Goal: Use online tool/utility: Utilize a website feature to perform a specific function

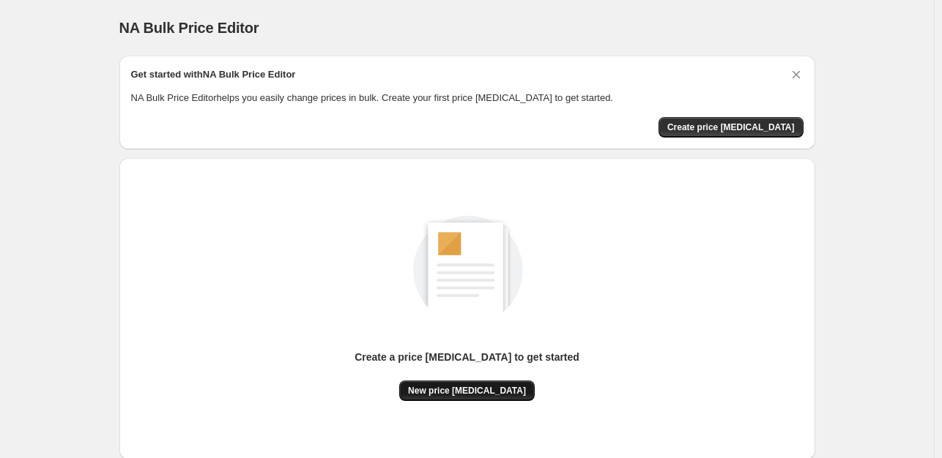
click at [480, 390] on span "New price [MEDICAL_DATA]" at bounding box center [467, 391] width 118 height 12
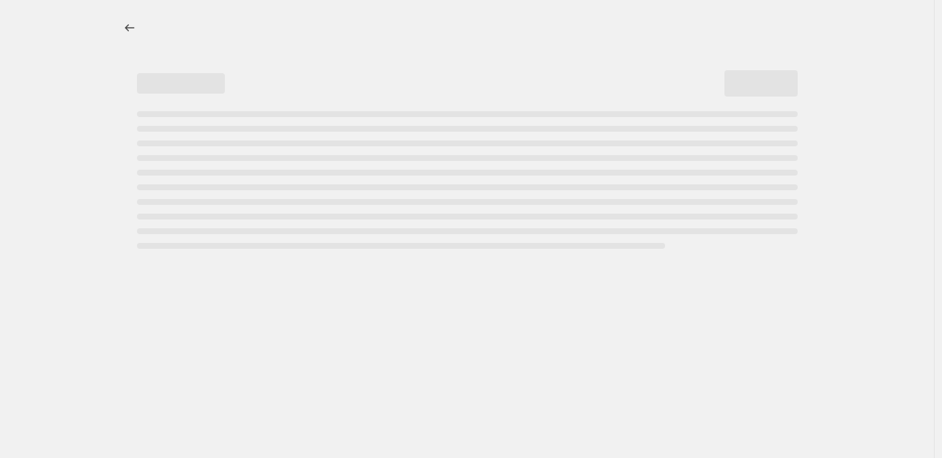
select select "percentage"
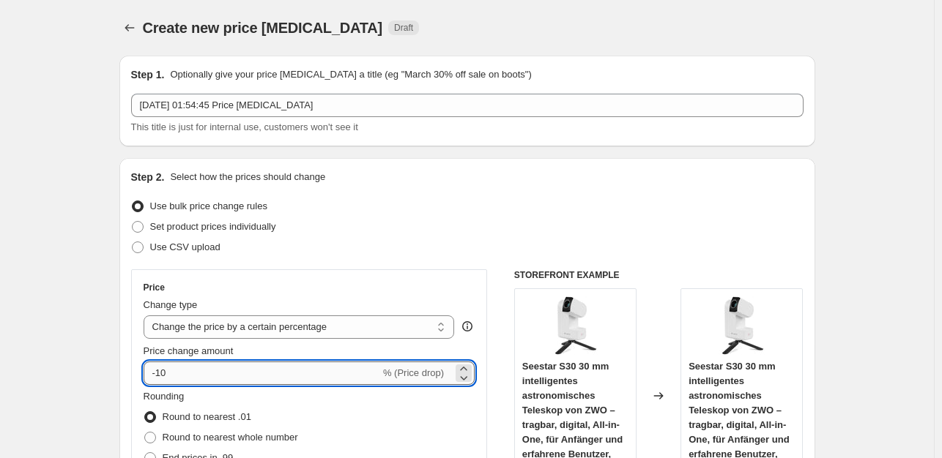
click at [342, 376] on input "-10" at bounding box center [262, 373] width 237 height 23
type input "-1"
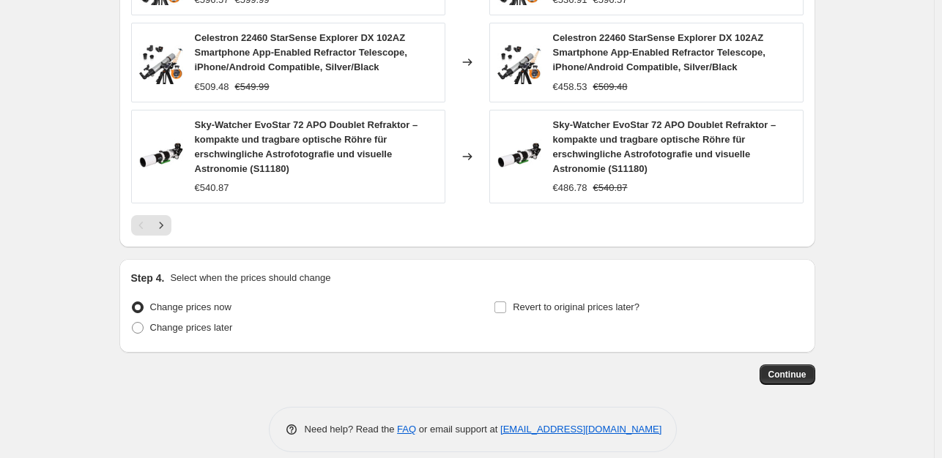
scroll to position [1101, 0]
type input "-35"
click at [790, 368] on span "Continue" at bounding box center [787, 374] width 38 height 12
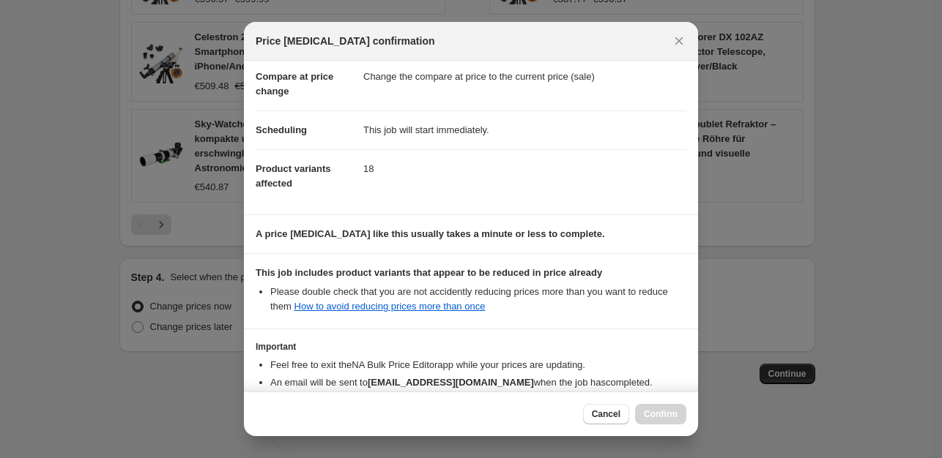
scroll to position [157, 0]
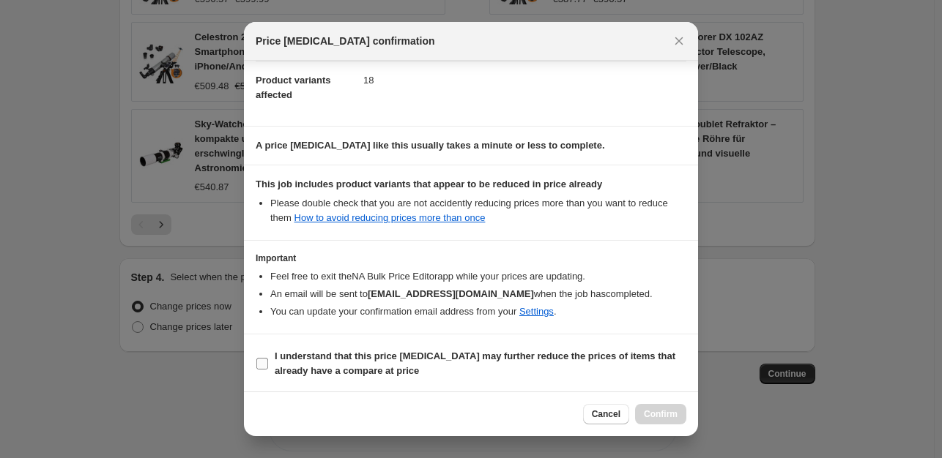
click at [262, 367] on input "I understand that this price change job may further reduce the prices of items …" at bounding box center [262, 364] width 12 height 12
checkbox input "true"
click at [660, 418] on span "Confirm" at bounding box center [661, 415] width 34 height 12
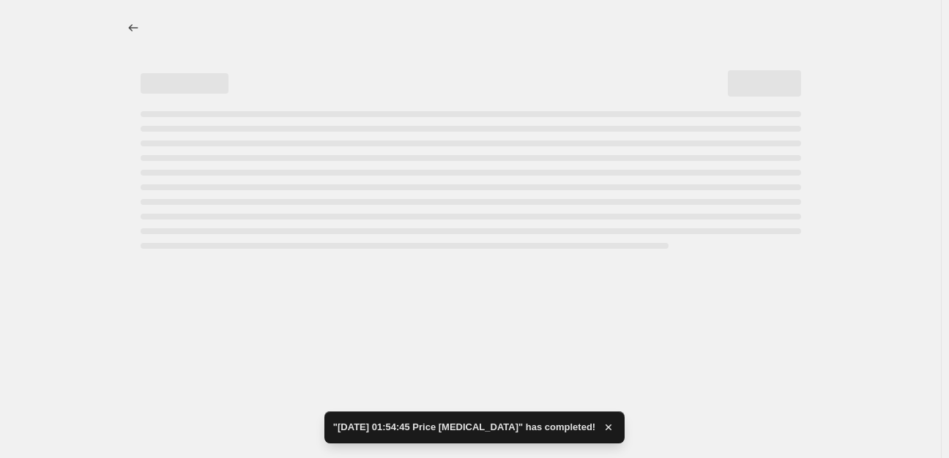
select select "percentage"
